Goal: Obtain resource: Download file/media

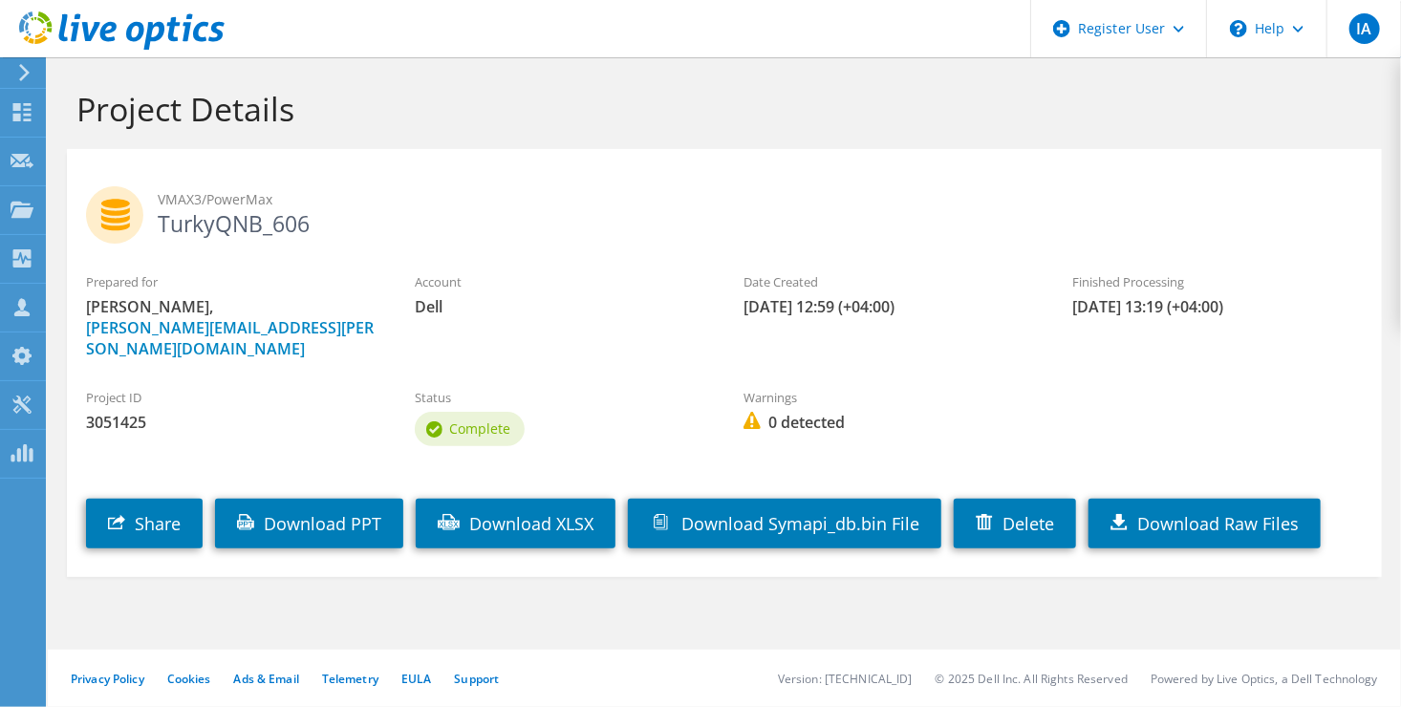
drag, startPoint x: 295, startPoint y: 225, endPoint x: 154, endPoint y: 223, distance: 141.4
click at [154, 223] on h2 "VMAX3/PowerMax TurkyQNB_606" at bounding box center [724, 210] width 1276 height 48
copy h2 "TurkyQNB_60"
click at [835, 182] on div "VMAX3/PowerMax TurkyQNB_606" at bounding box center [724, 211] width 1315 height 104
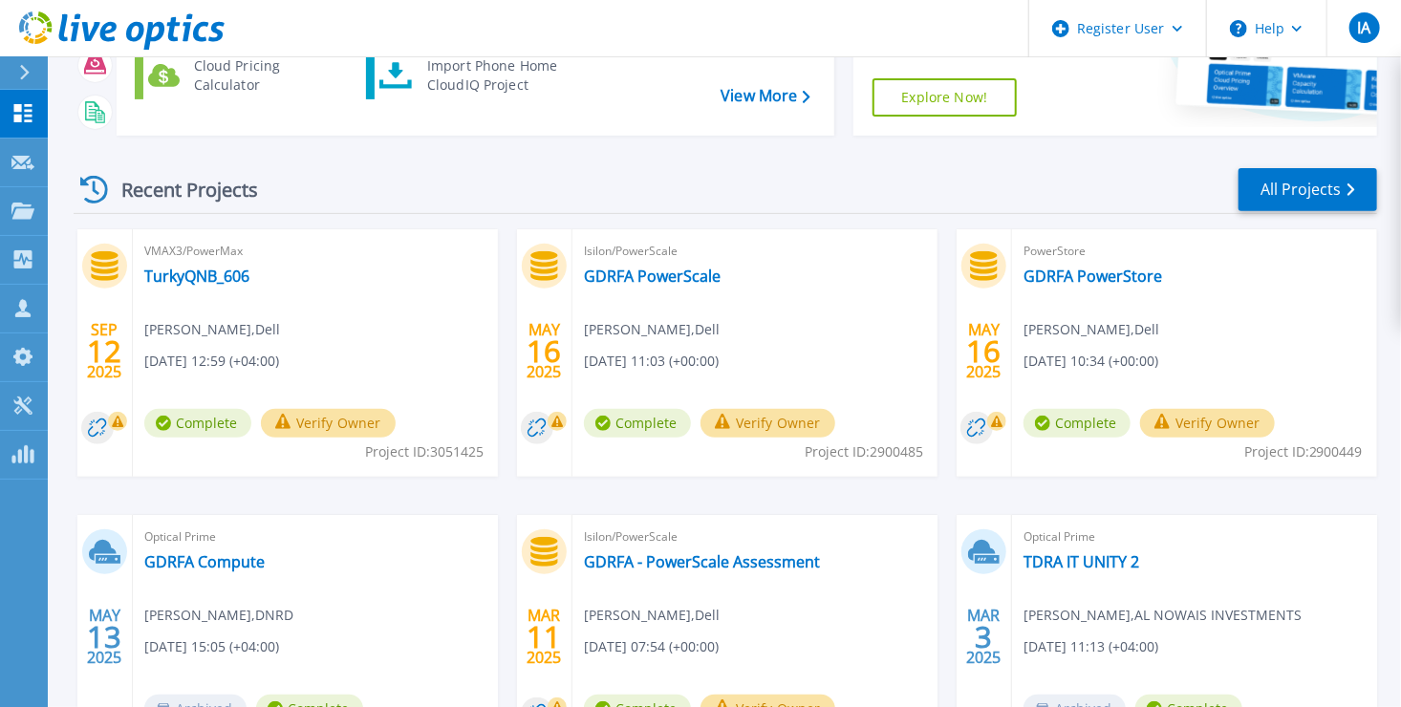
scroll to position [271, 0]
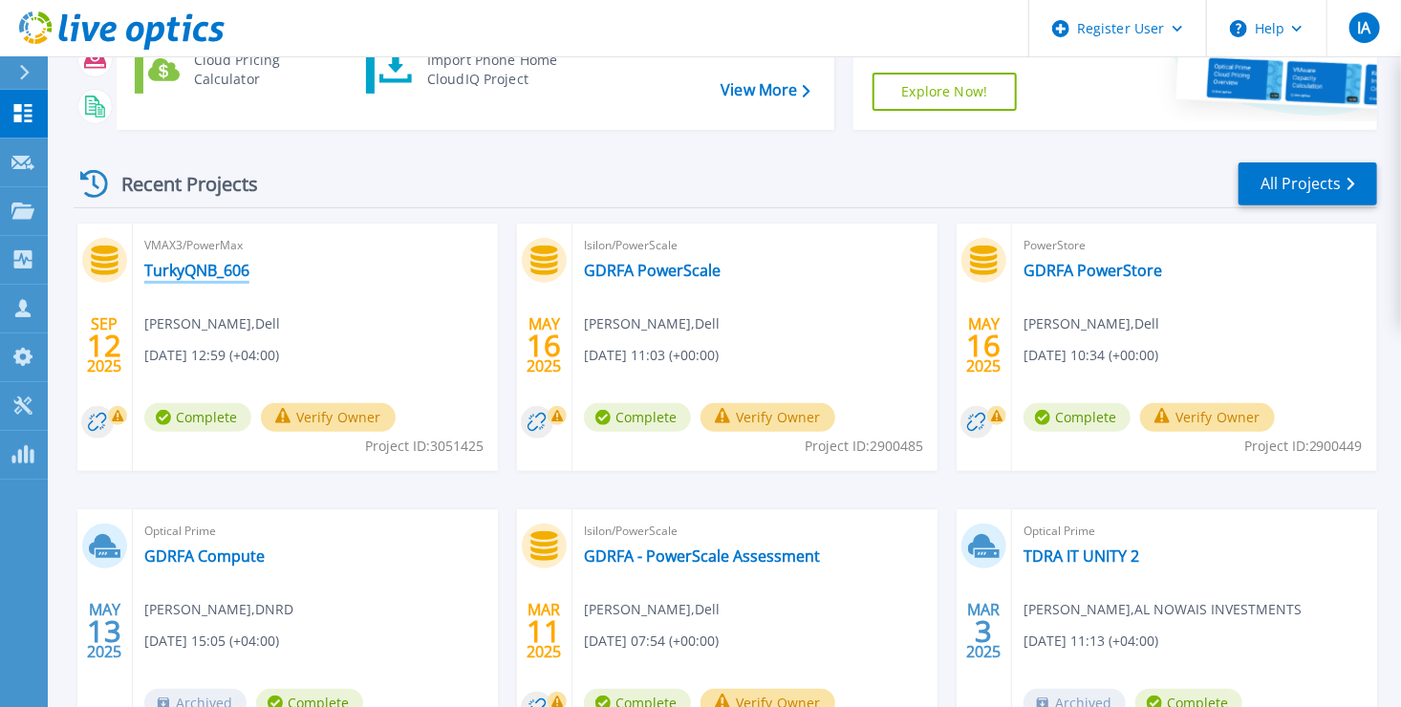
click at [188, 265] on link "TurkyQNB_606" at bounding box center [196, 270] width 105 height 19
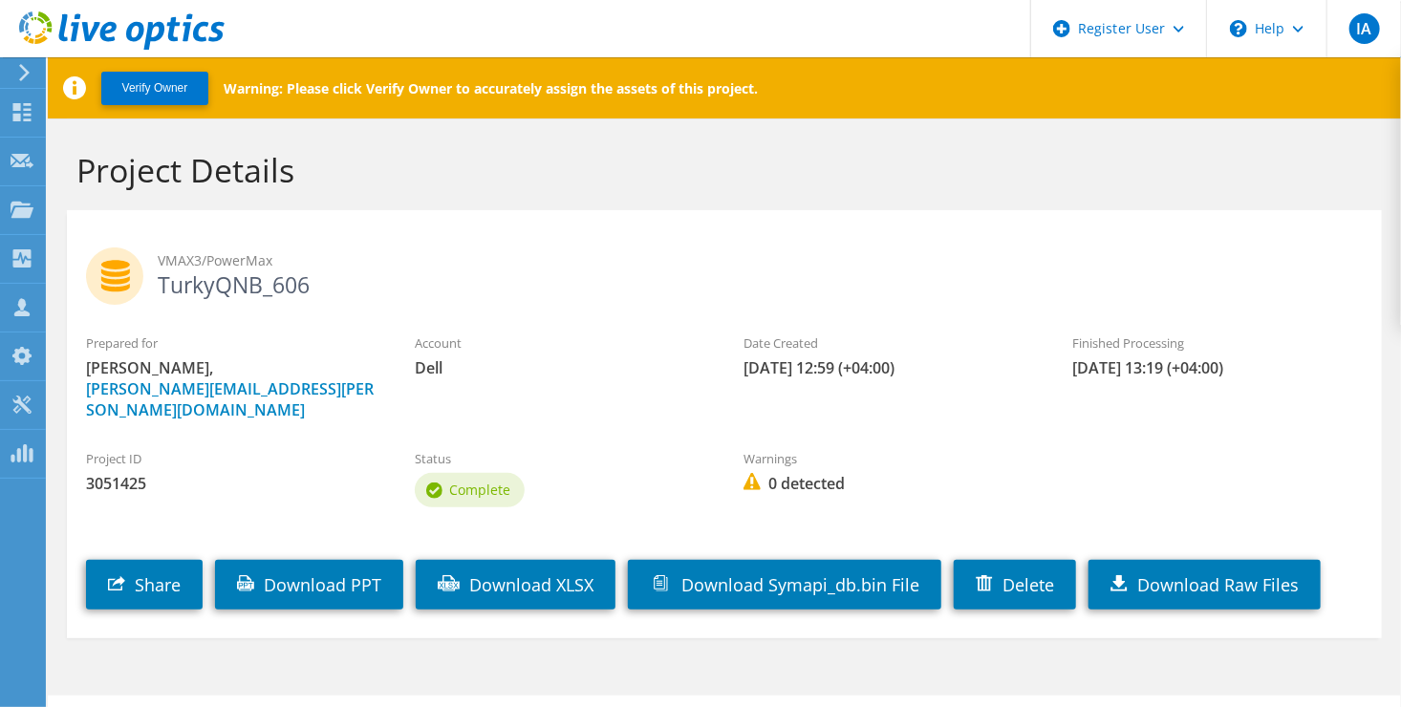
scroll to position [25, 0]
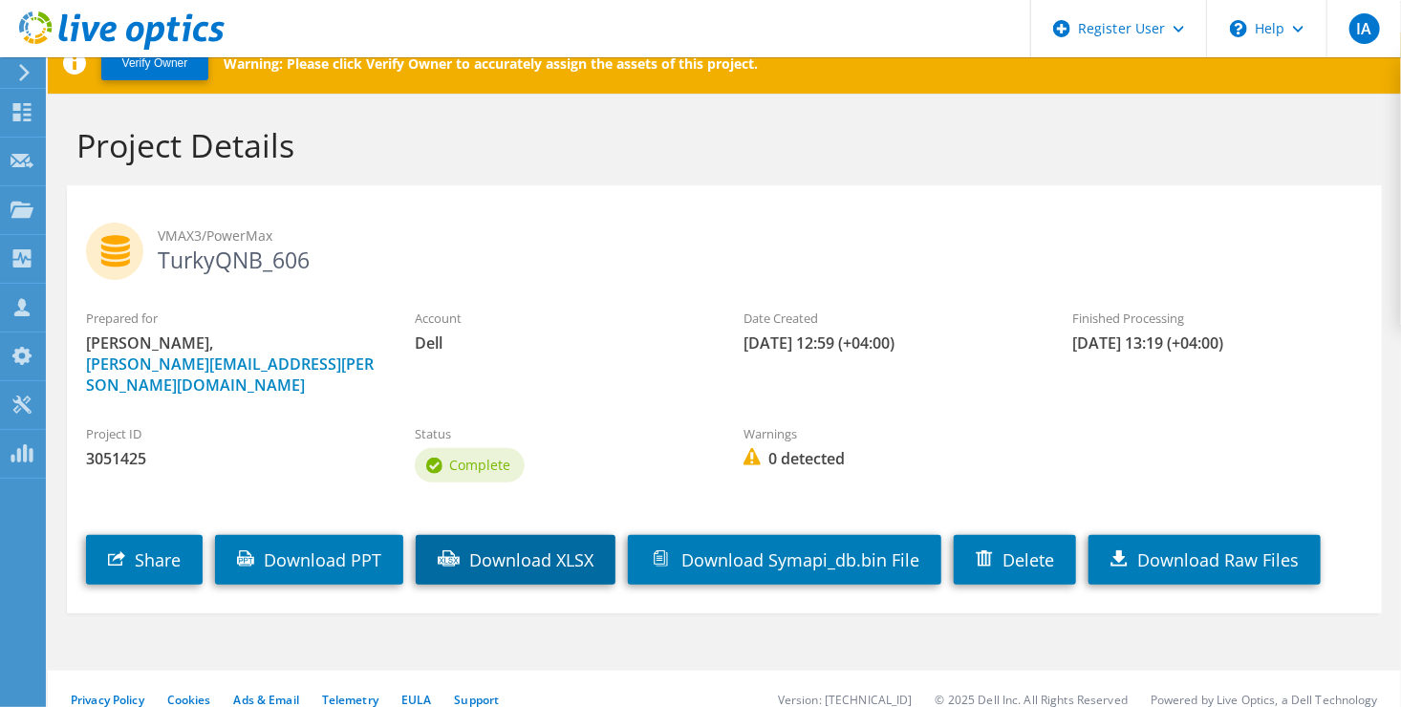
click at [506, 541] on link "Download XLSX" at bounding box center [516, 560] width 200 height 50
click at [887, 8] on header "IA Dell User Ibrahim Ashour Ibrahim.Ashour@dell.com Dell My Profile Log Out \n …" at bounding box center [700, 28] width 1401 height 57
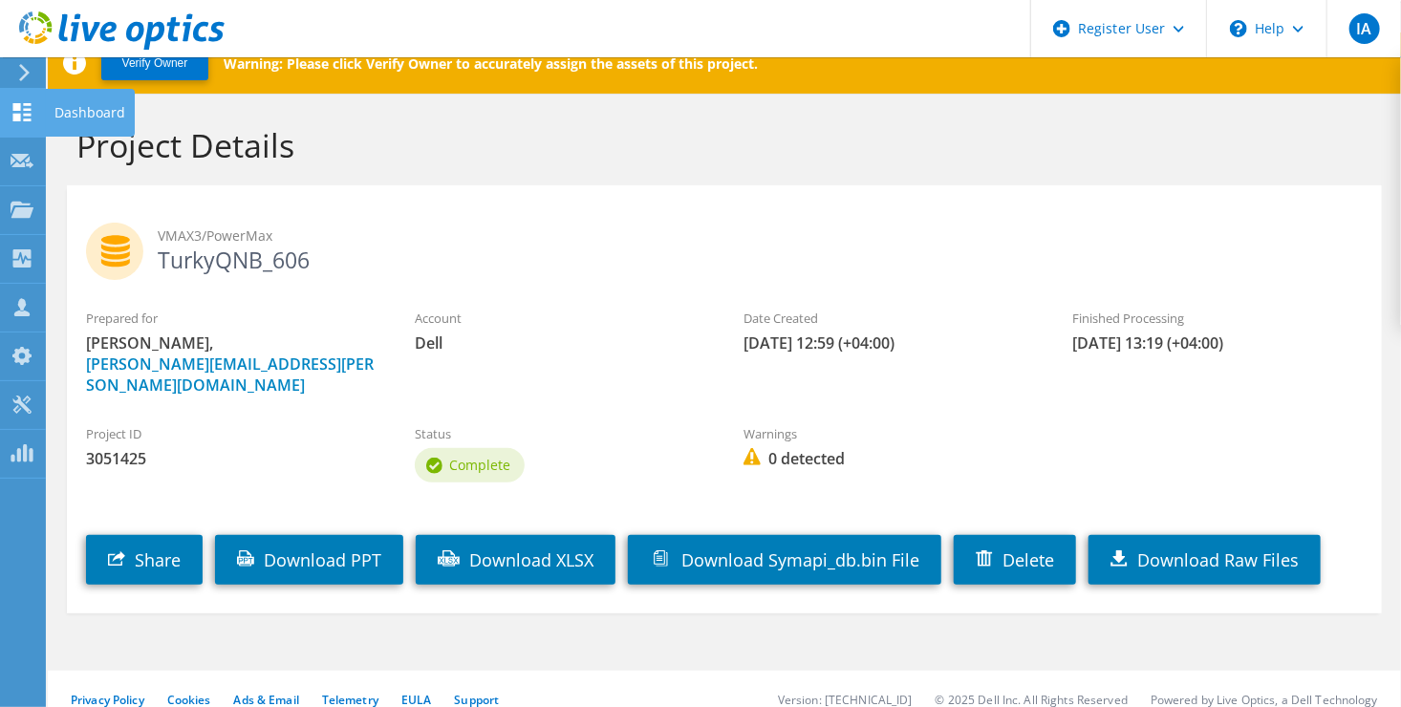
click at [83, 107] on div "Dashboard" at bounding box center [90, 113] width 90 height 48
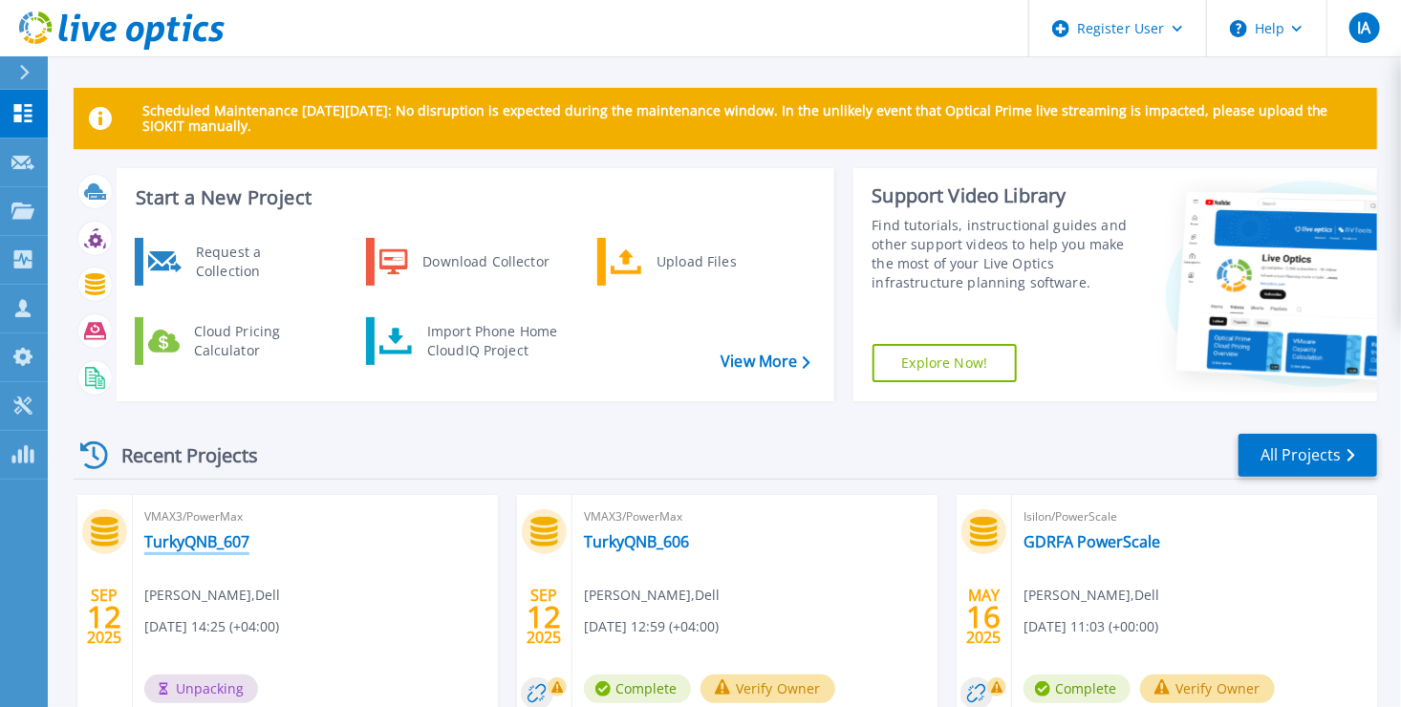
click at [214, 543] on link "TurkyQNB_607" at bounding box center [196, 541] width 105 height 19
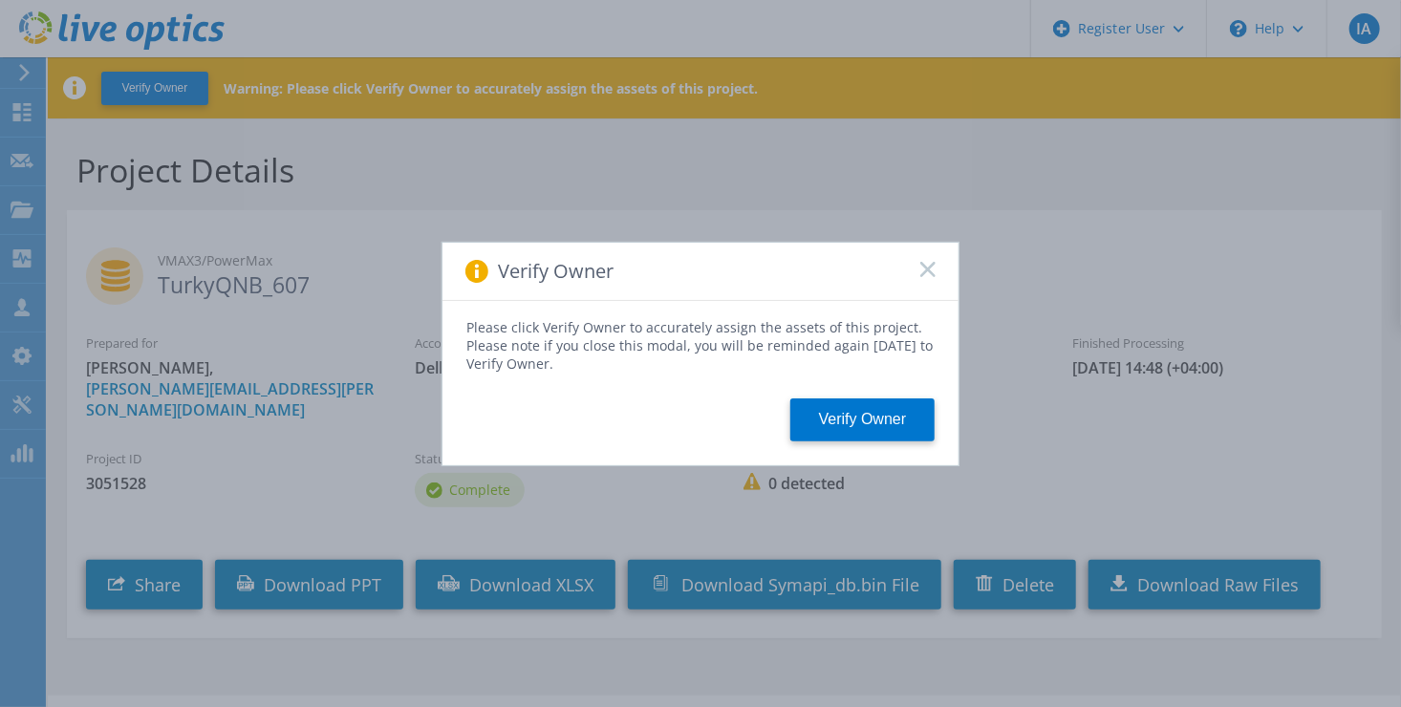
click at [926, 272] on icon at bounding box center [927, 269] width 15 height 15
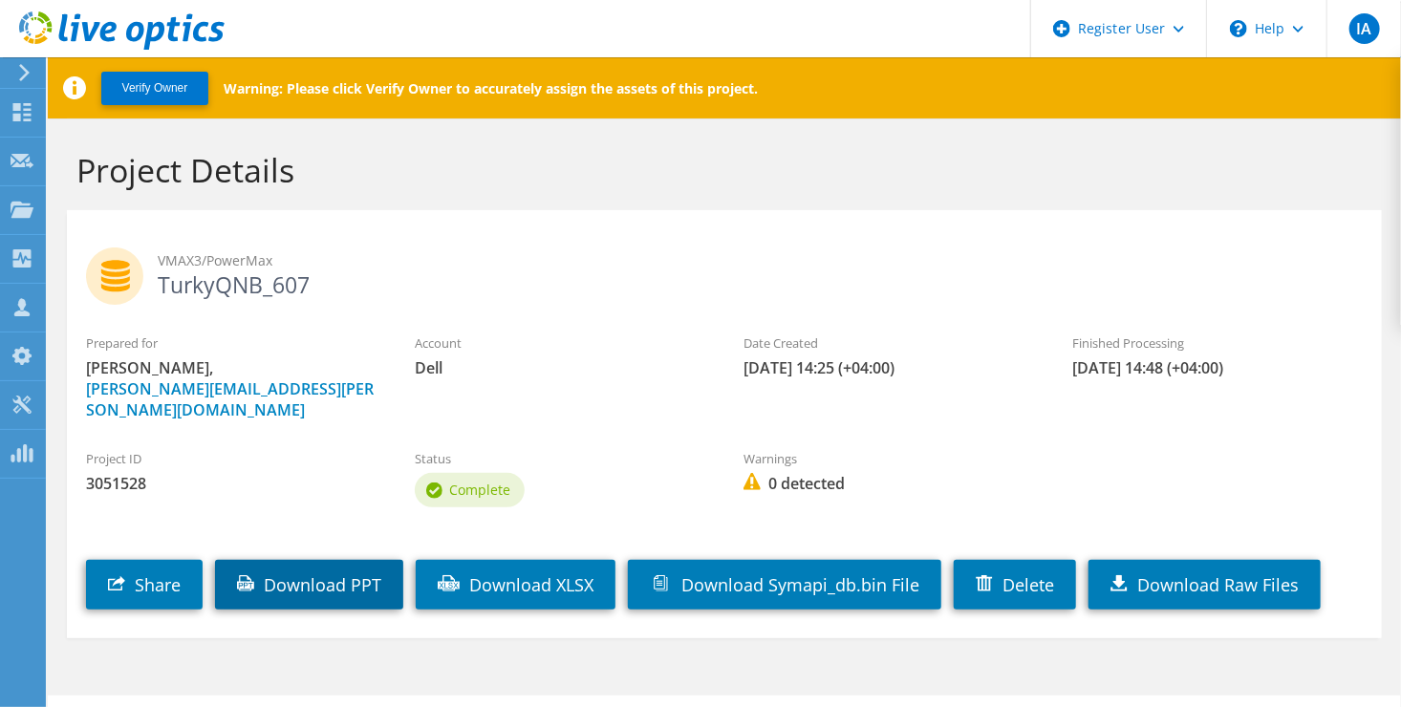
click at [361, 560] on link "Download PPT" at bounding box center [309, 585] width 188 height 50
